Goal: Task Accomplishment & Management: Use online tool/utility

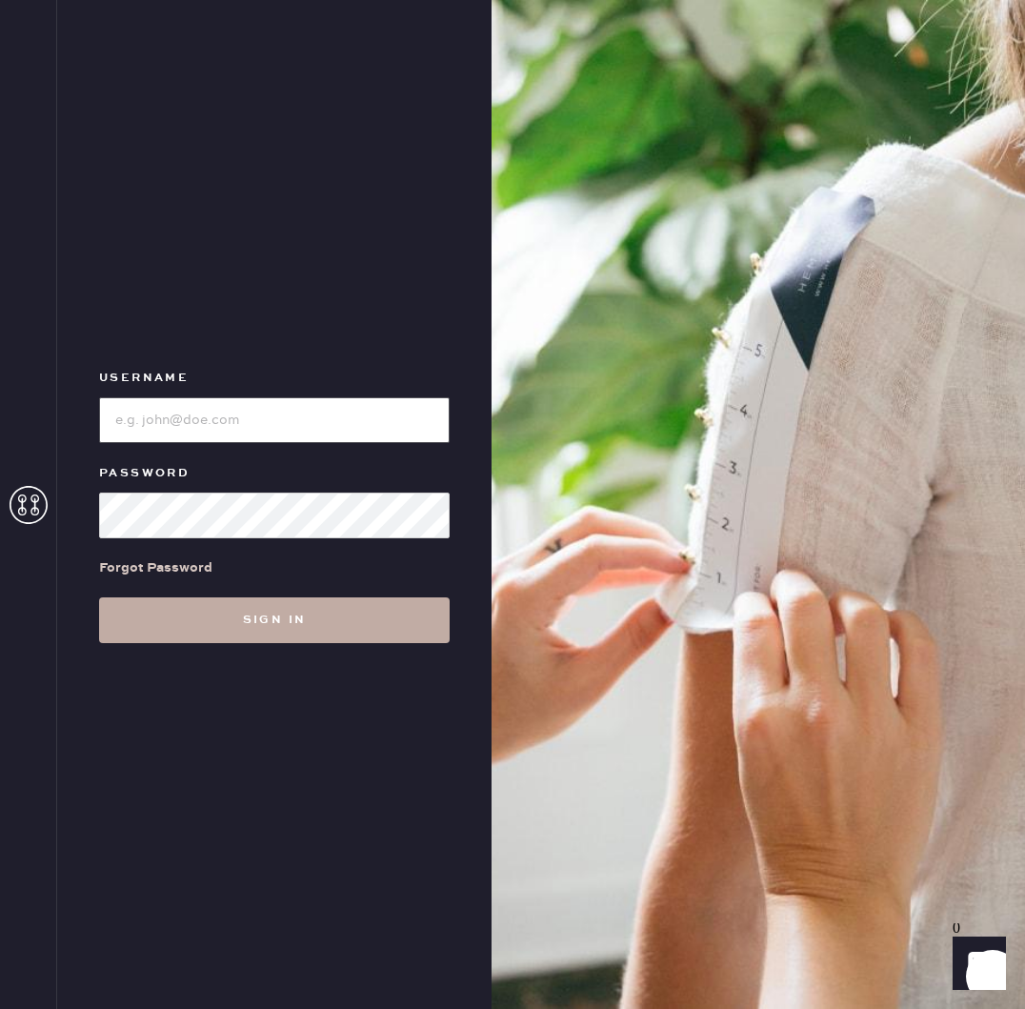
type input "[EMAIL_ADDRESS][DOMAIN_NAME]"
click at [300, 625] on button "Sign in" at bounding box center [274, 620] width 351 height 46
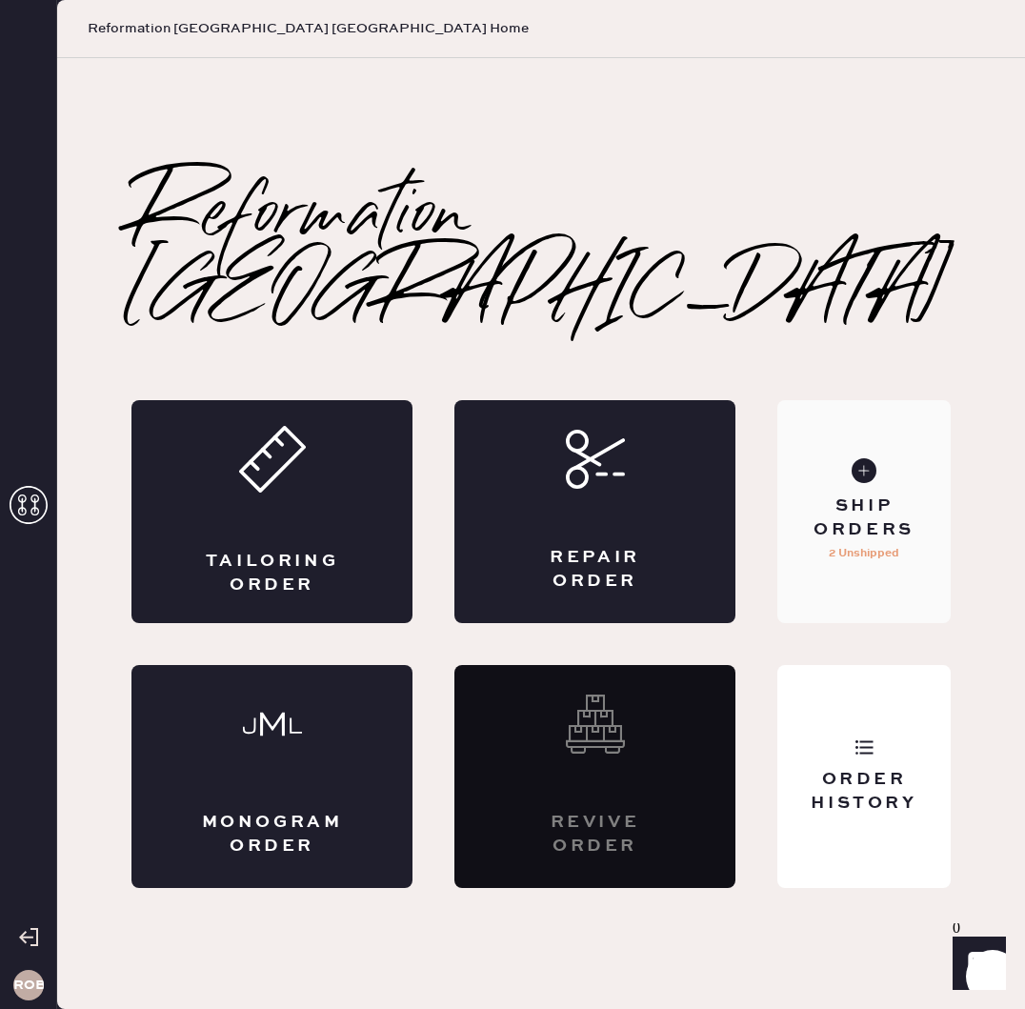
click at [923, 488] on div "Ship Orders 2 Unshipped" at bounding box center [863, 511] width 173 height 223
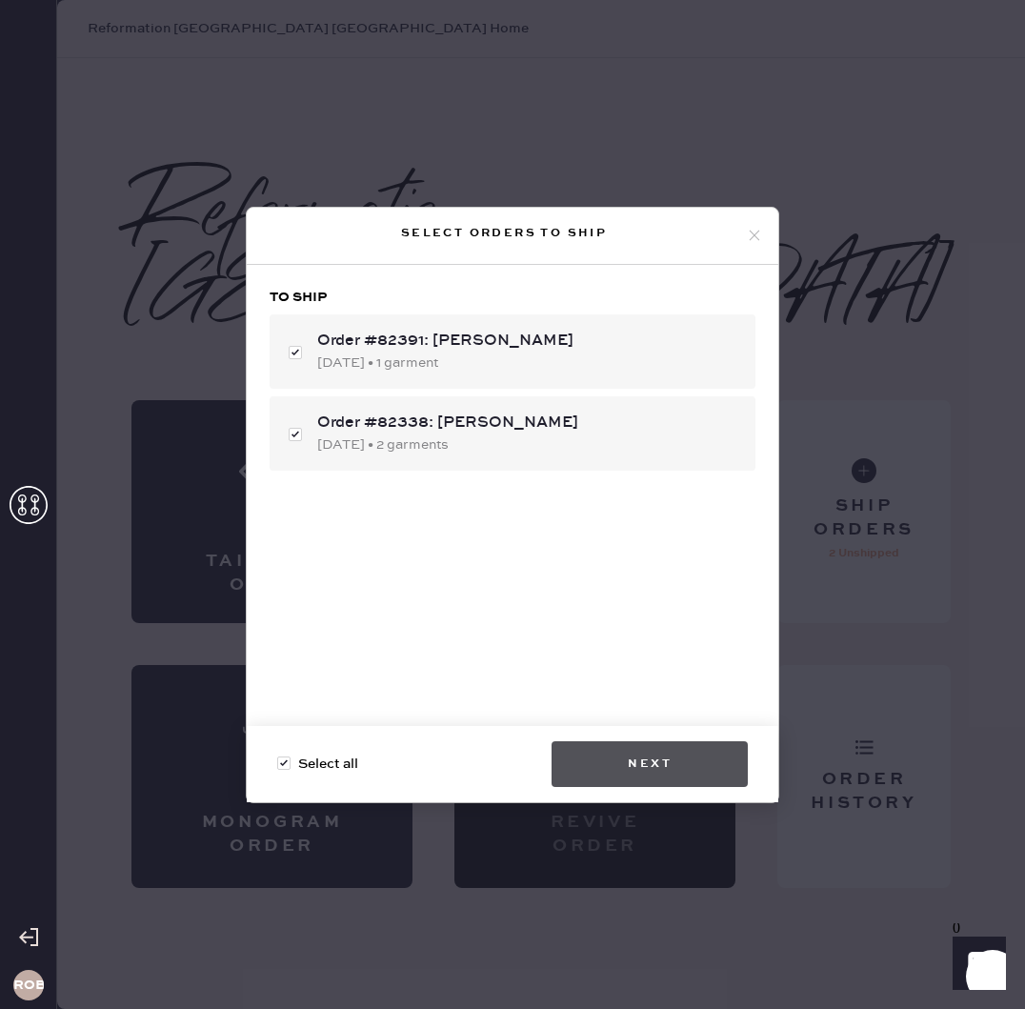
click at [638, 752] on button "Next" at bounding box center [650, 764] width 196 height 46
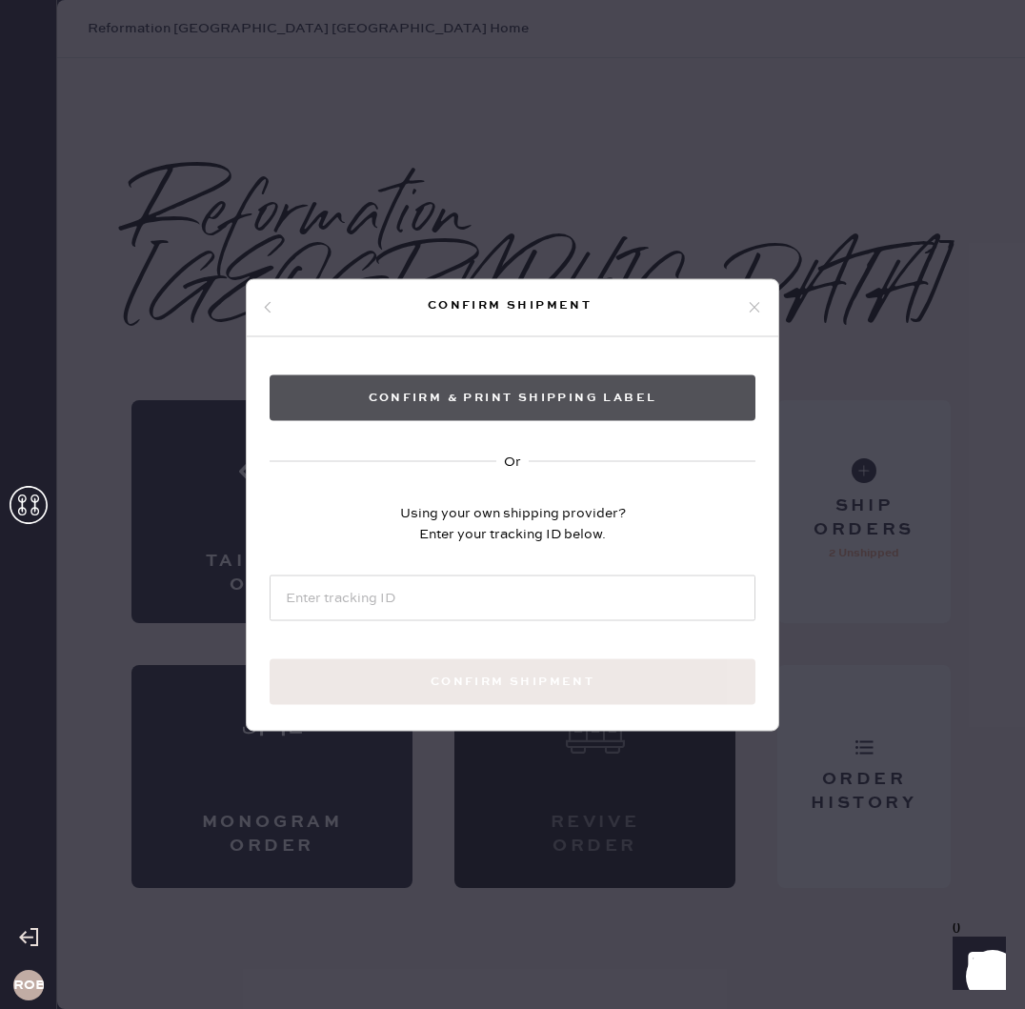
click at [513, 394] on button "Confirm & Print shipping label" at bounding box center [513, 397] width 486 height 46
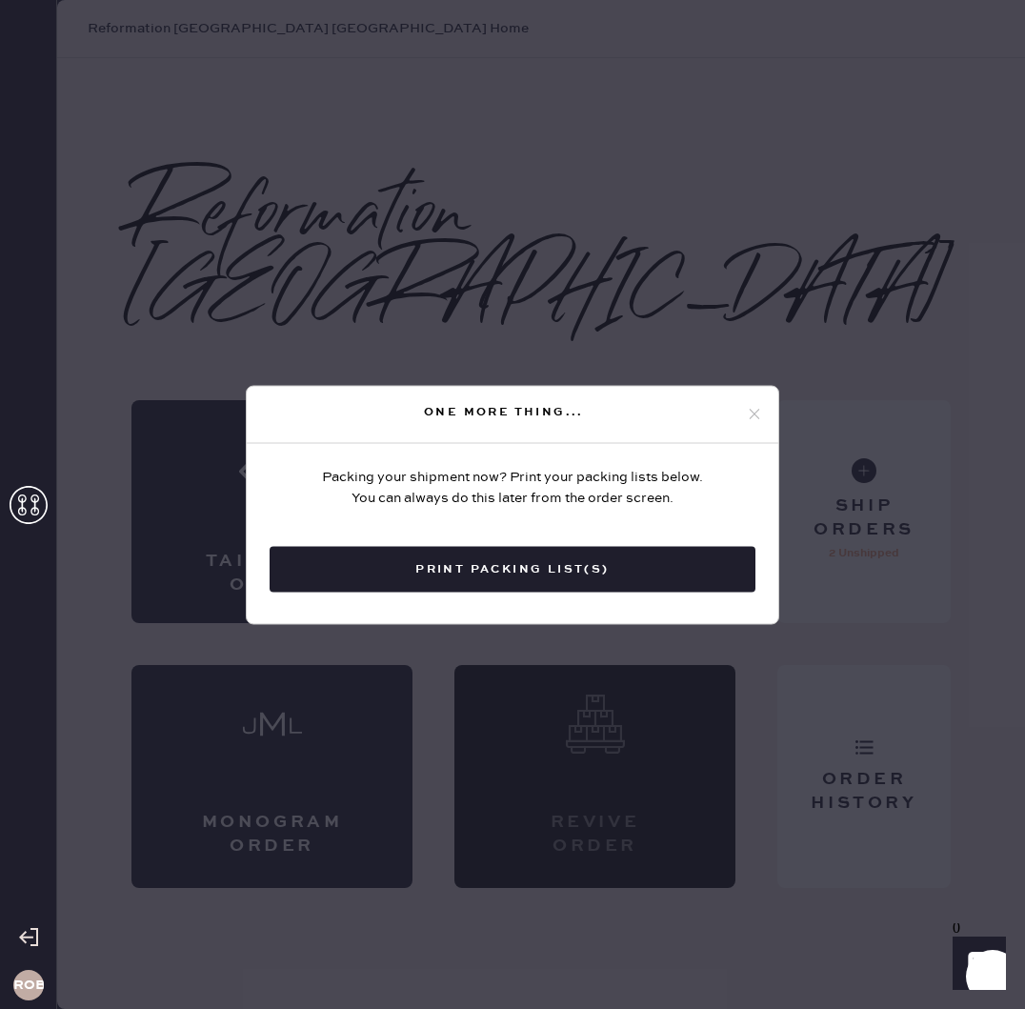
click at [533, 579] on button "Print Packing List(s)" at bounding box center [513, 569] width 486 height 46
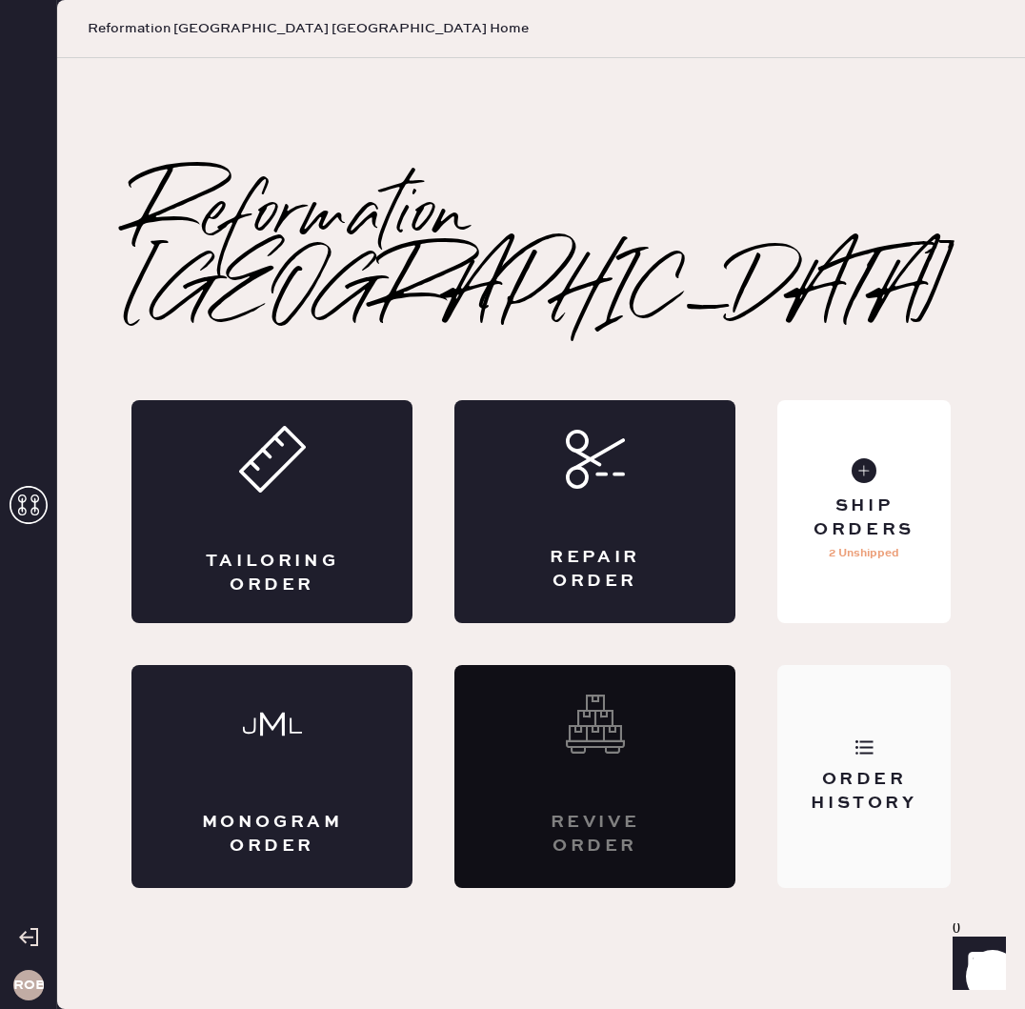
click at [882, 762] on div "Order History" at bounding box center [863, 776] width 173 height 223
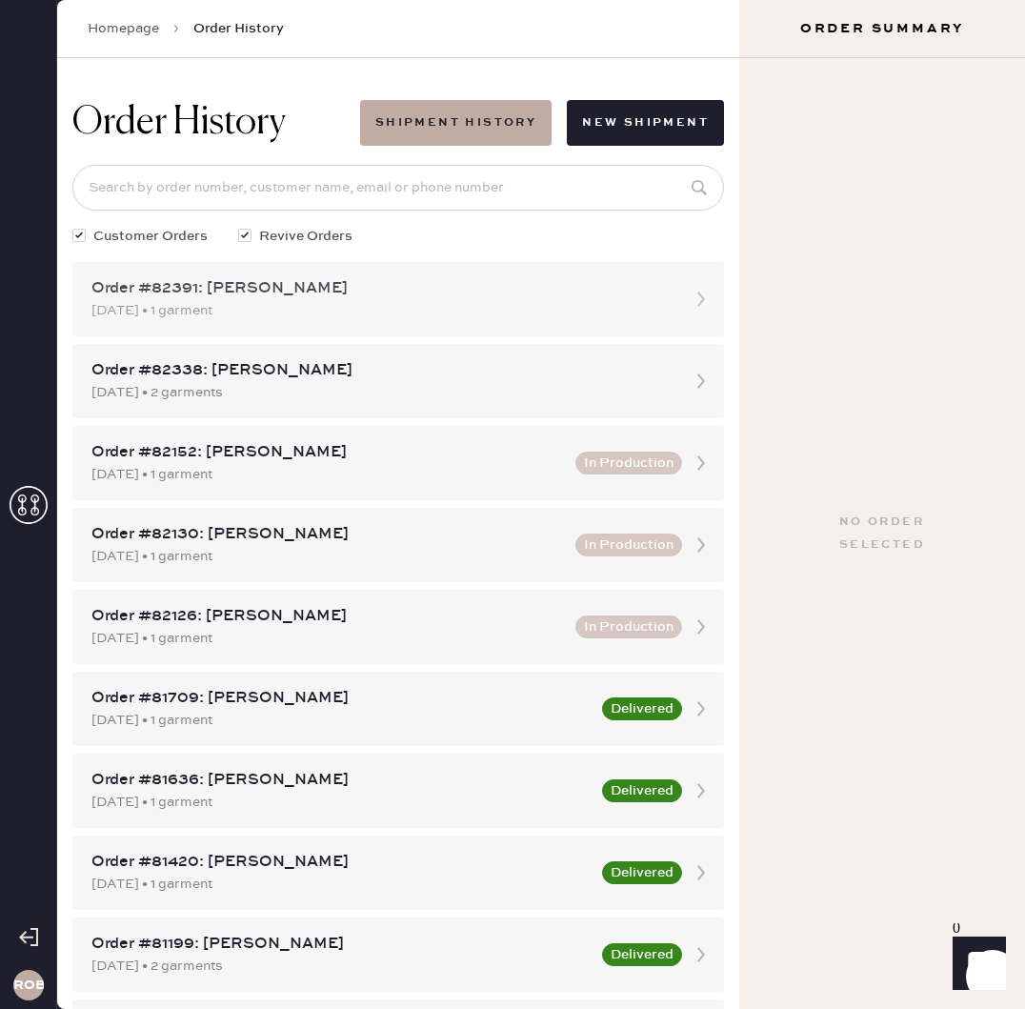
click at [331, 291] on div "Order #82391: [PERSON_NAME]" at bounding box center [380, 288] width 579 height 23
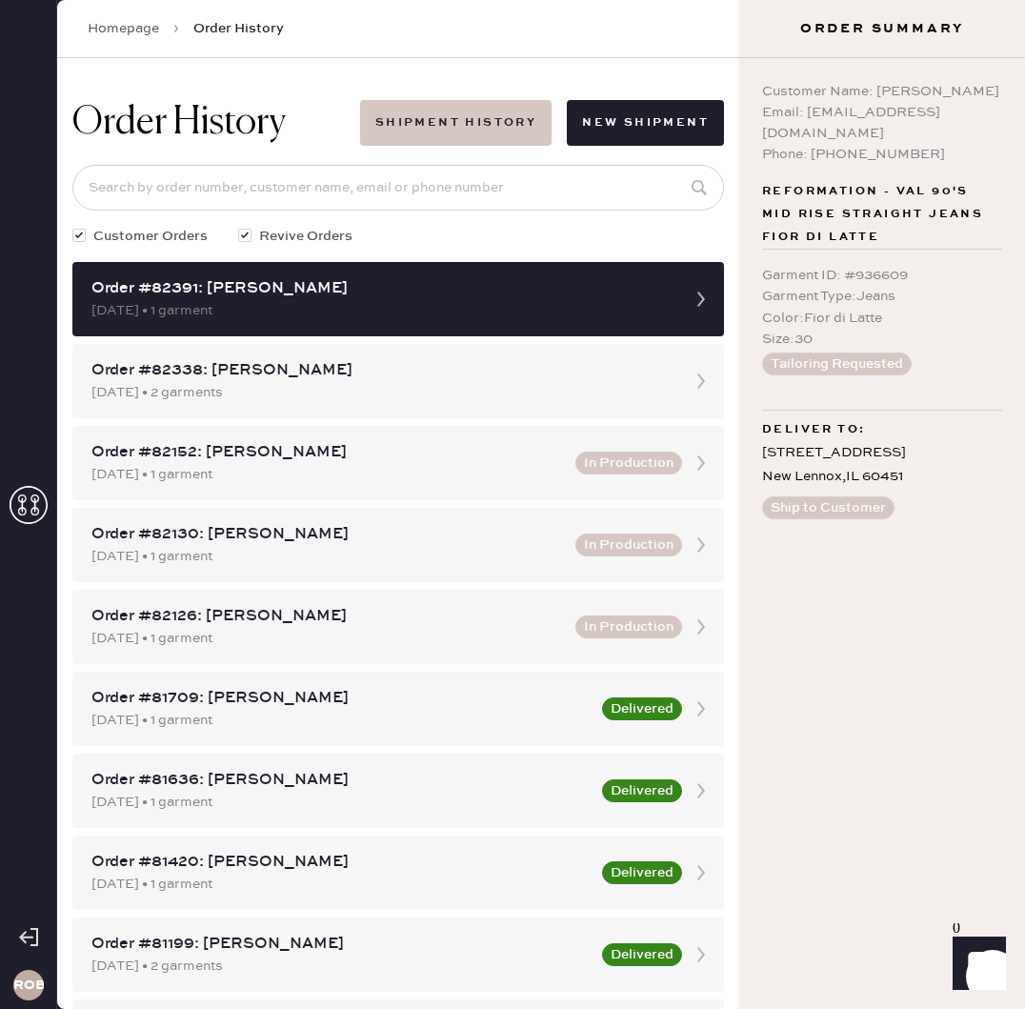
click at [417, 122] on button "Shipment History" at bounding box center [456, 123] width 192 height 46
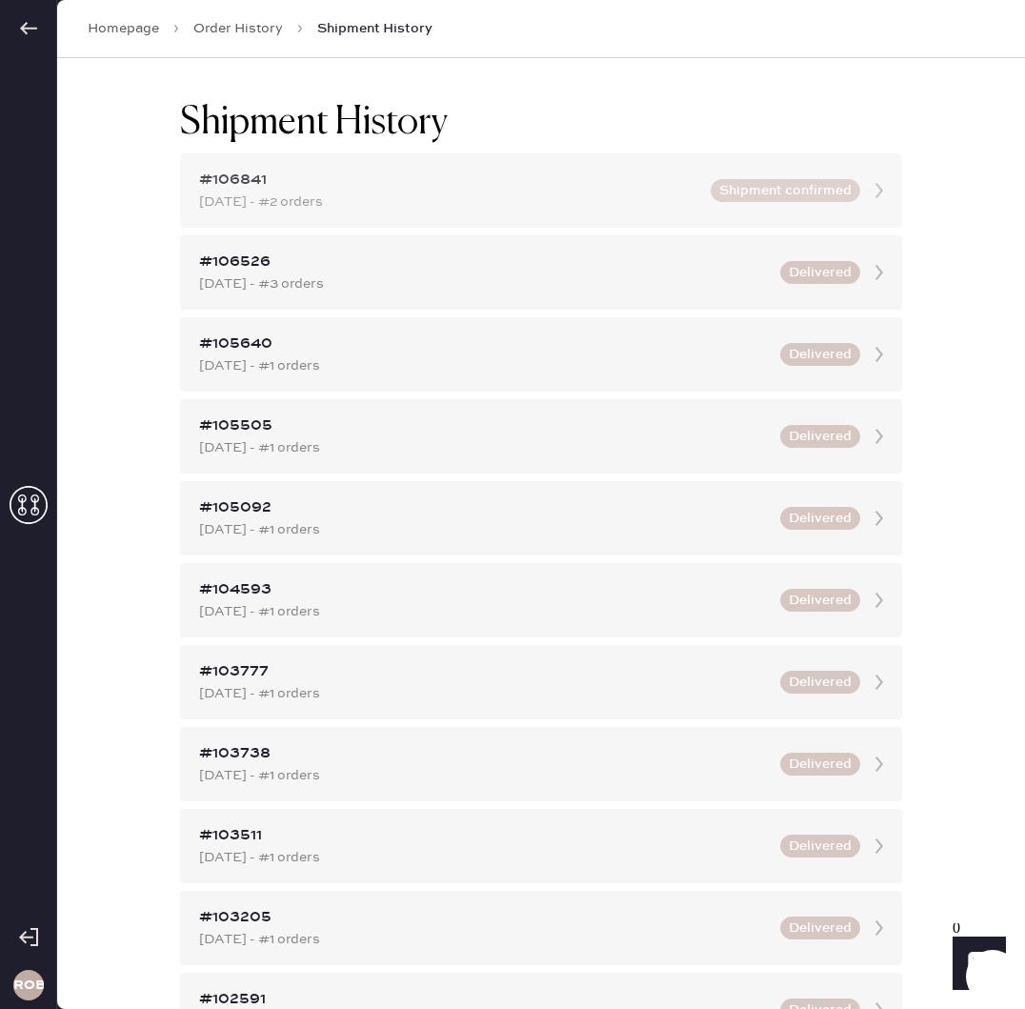
click at [295, 207] on div "[DATE] - #2 orders" at bounding box center [449, 202] width 500 height 21
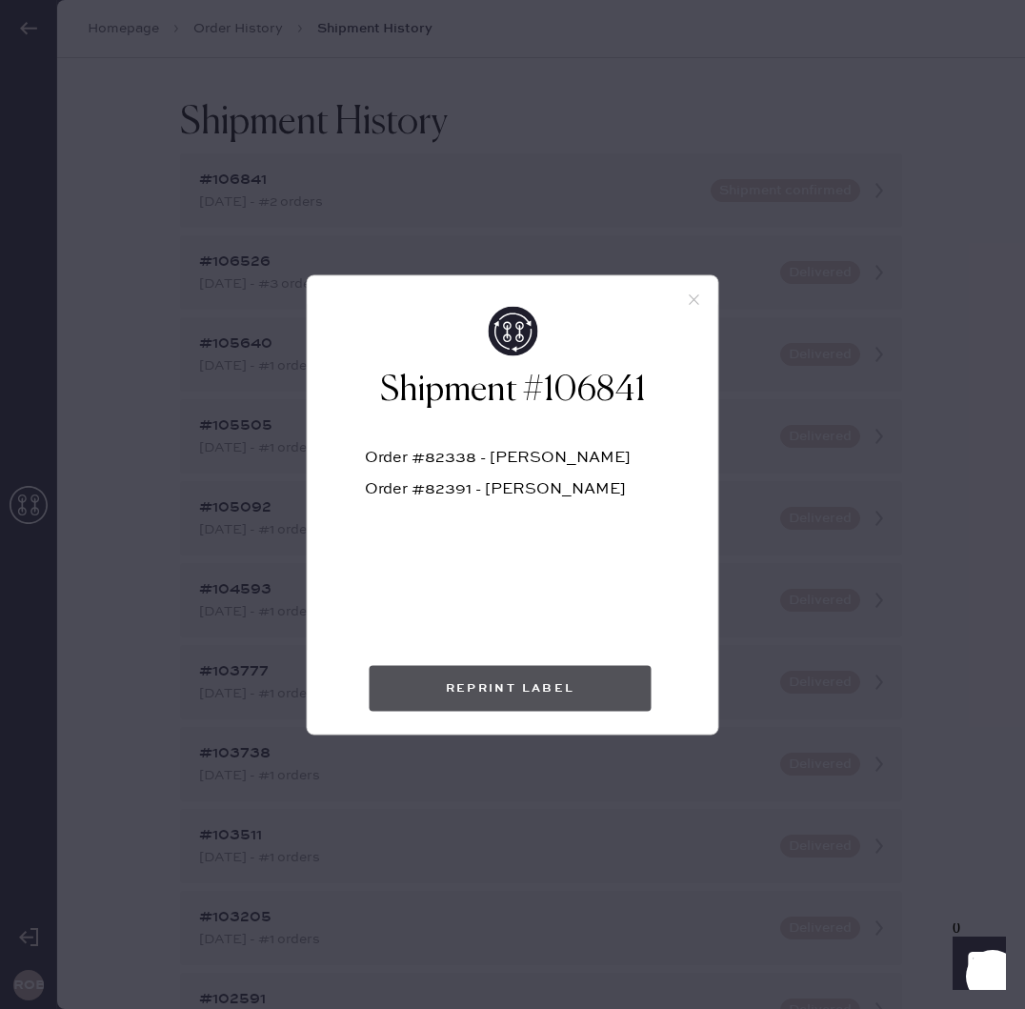
click at [533, 679] on button "Reprint Label" at bounding box center [511, 688] width 282 height 46
